Goal: Communication & Community: Answer question/provide support

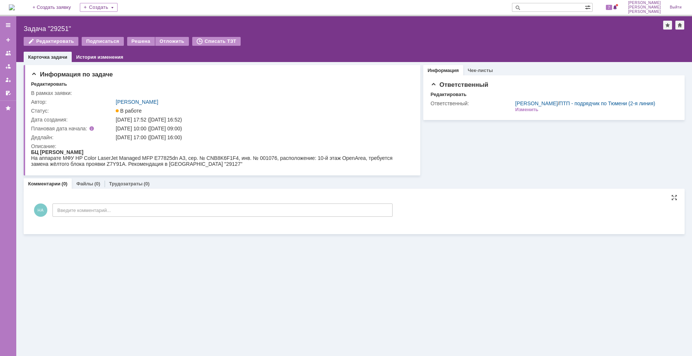
click at [227, 203] on div "НА Введите комментарий..." at bounding box center [212, 211] width 362 height 34
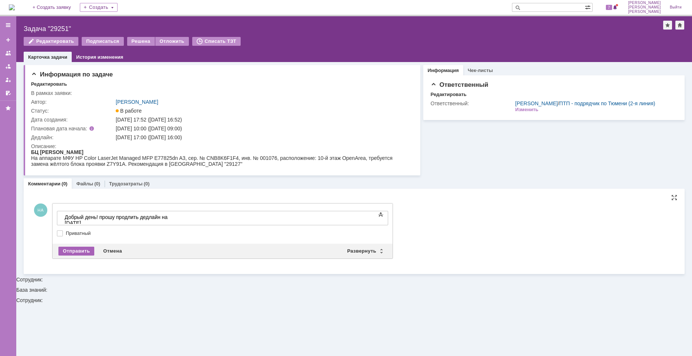
click at [83, 249] on div "Отправить" at bounding box center [76, 251] width 36 height 9
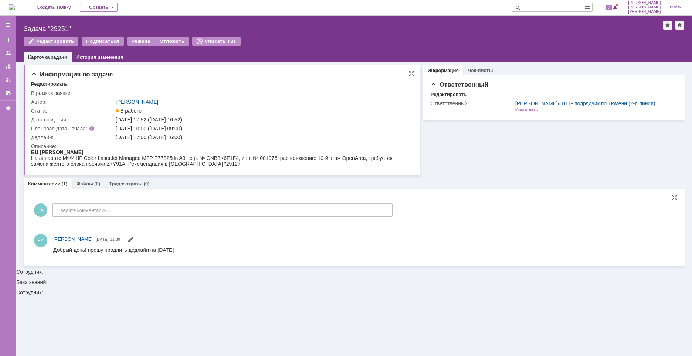
click at [349, 174] on div "Информация по задаче Редактировать В рамках заявки: Автор: [PERSON_NAME] Статус…" at bounding box center [222, 120] width 397 height 111
